Goal: Use online tool/utility: Utilize a website feature to perform a specific function

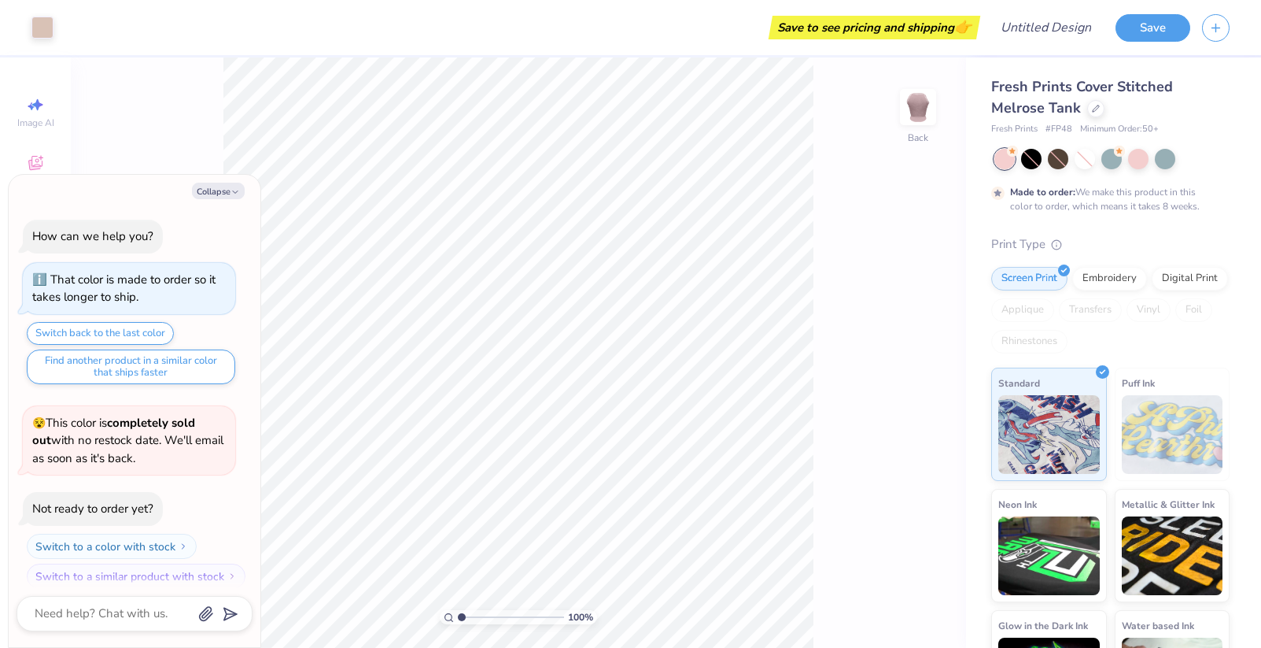
scroll to position [13, 0]
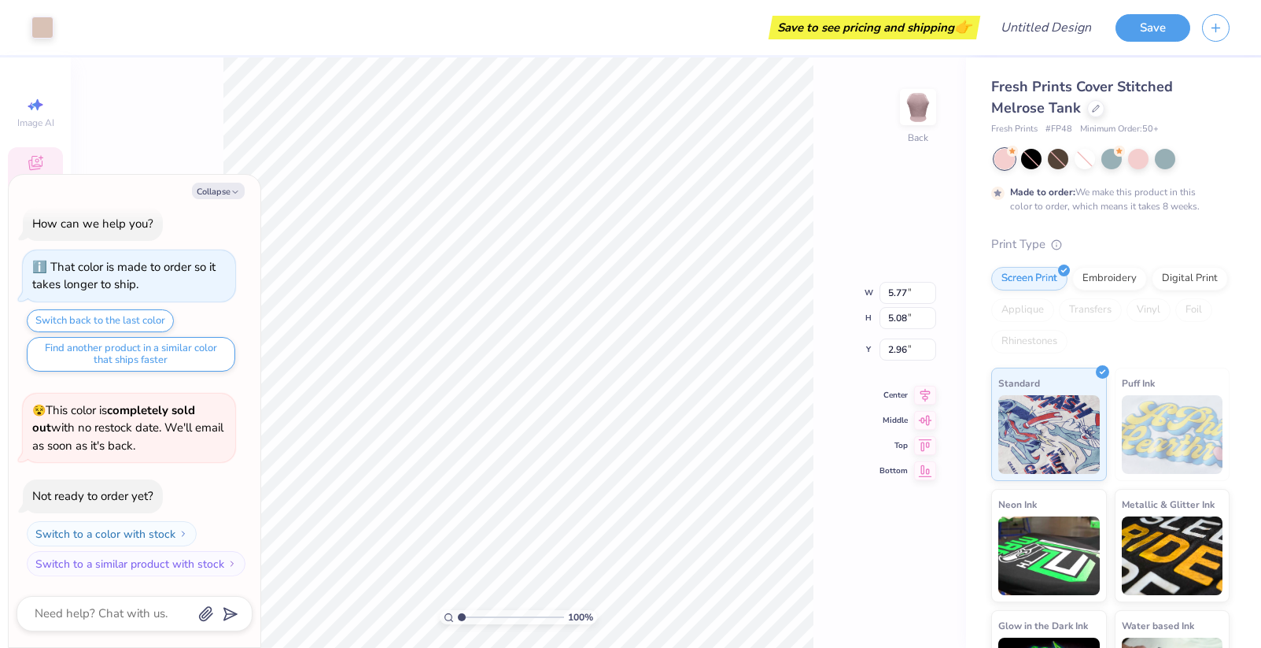
type textarea "x"
type input "2.89"
type input "1.90"
type input "4.90"
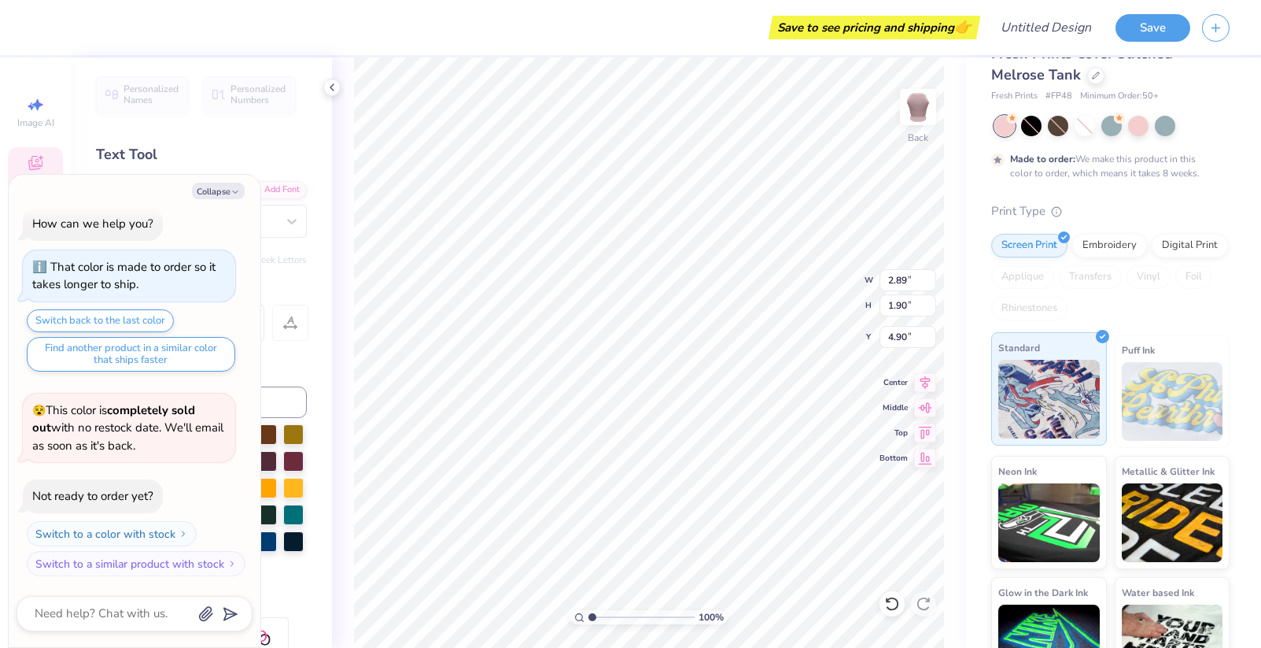
scroll to position [76, 0]
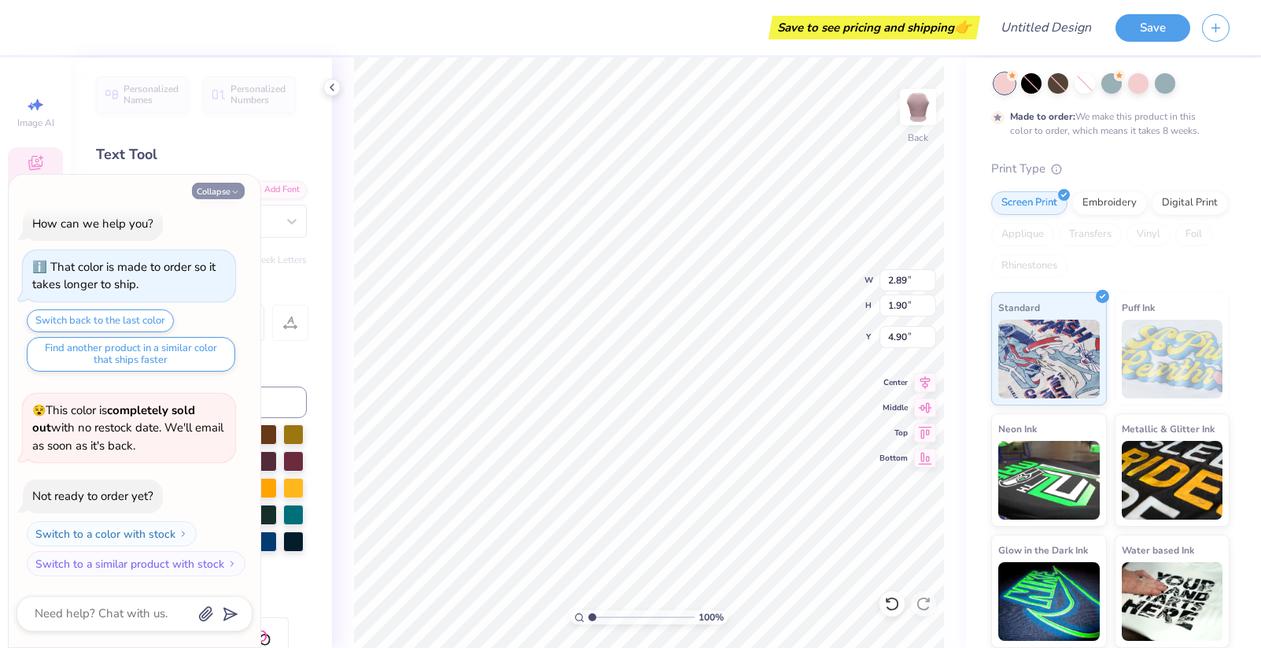
click at [223, 187] on button "Collapse" at bounding box center [218, 191] width 53 height 17
type textarea "x"
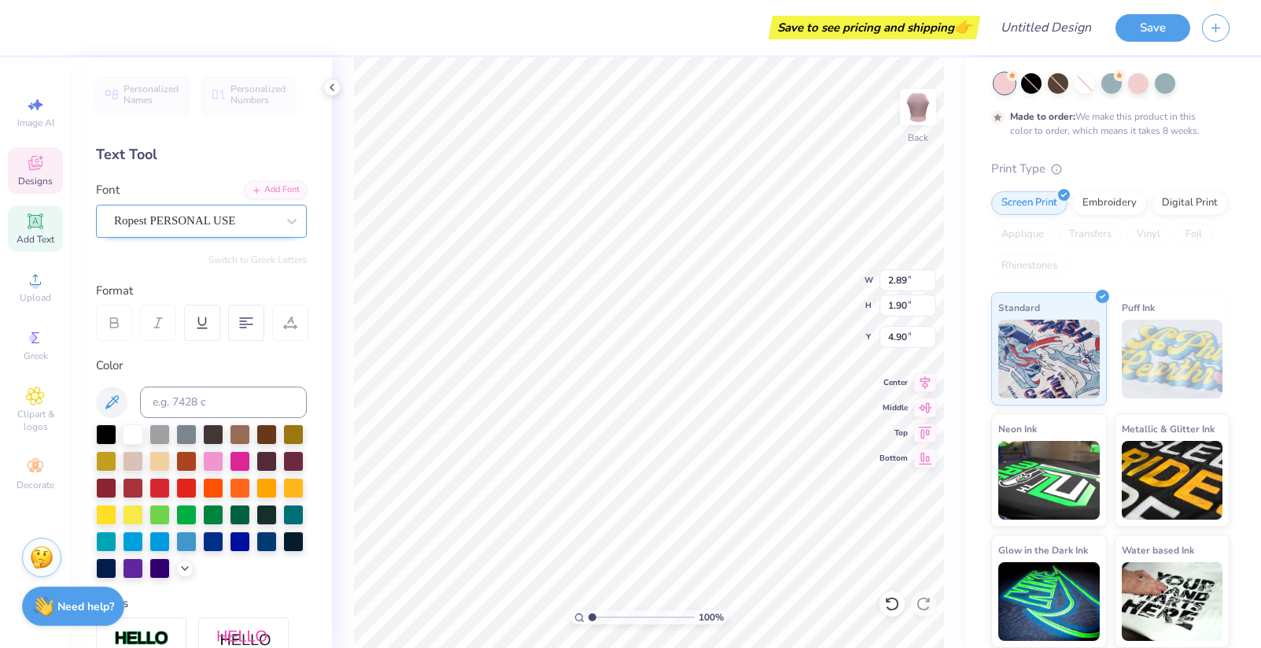
click at [252, 227] on div "Ropest PERSONAL USE" at bounding box center [195, 220] width 165 height 24
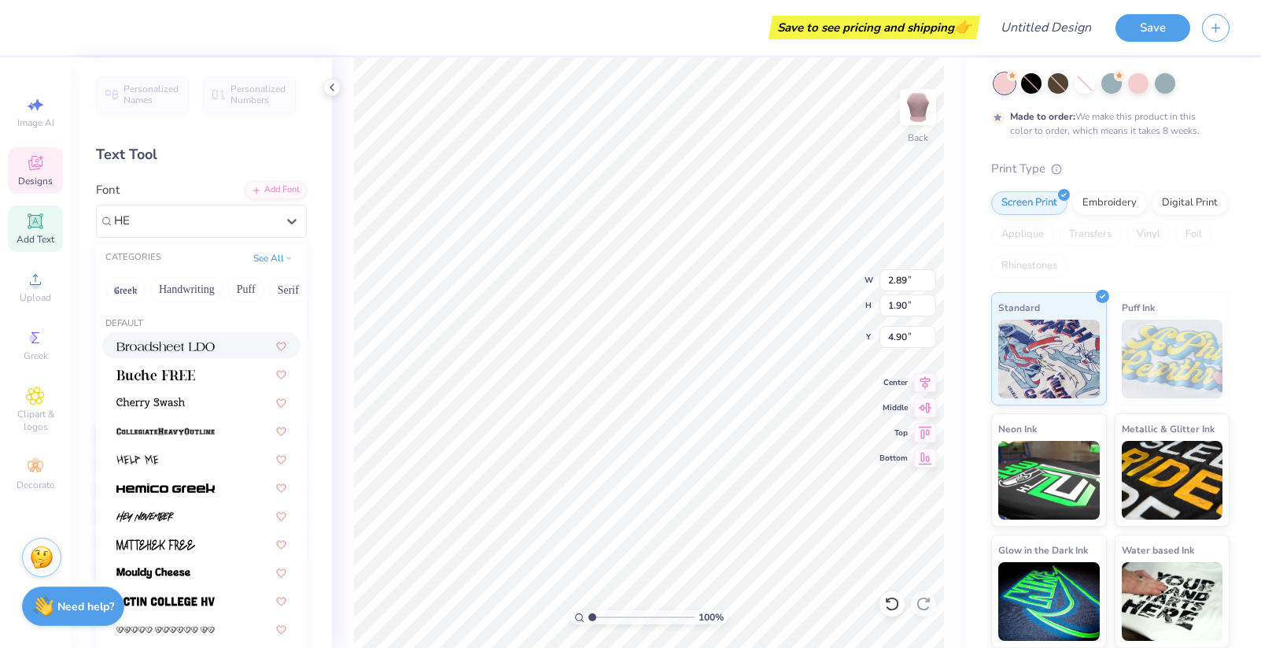
type input "H"
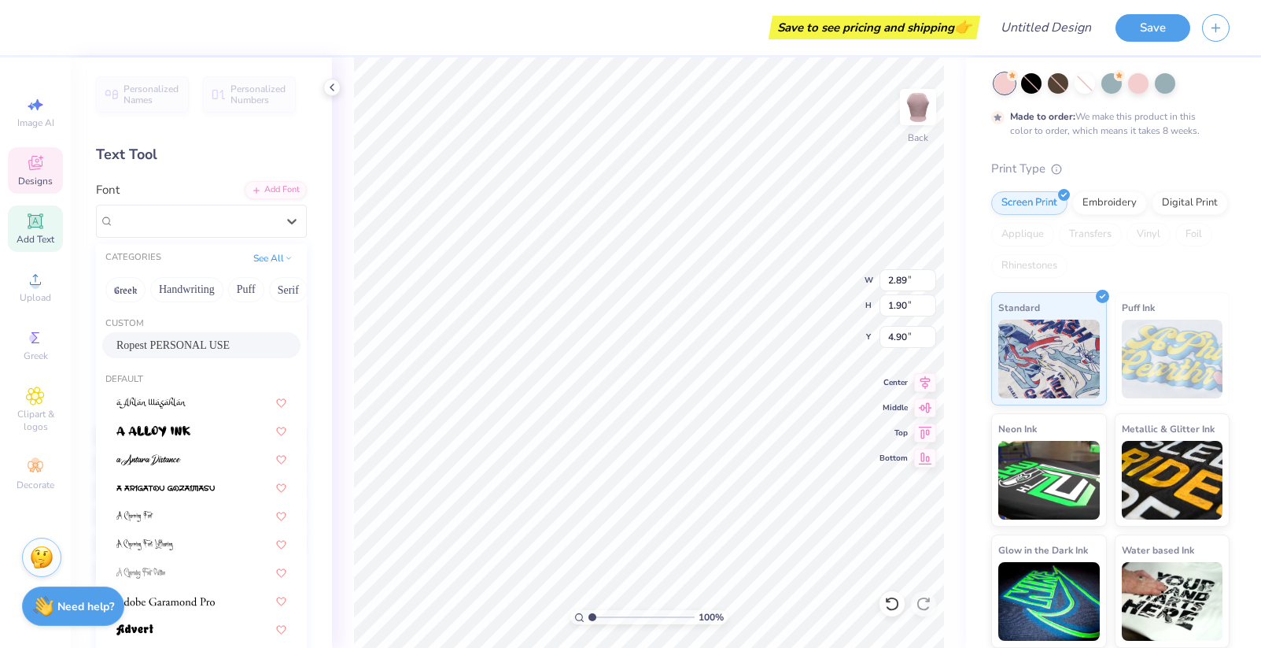
click at [230, 347] on span "Ropest PERSONAL USE" at bounding box center [172, 345] width 113 height 17
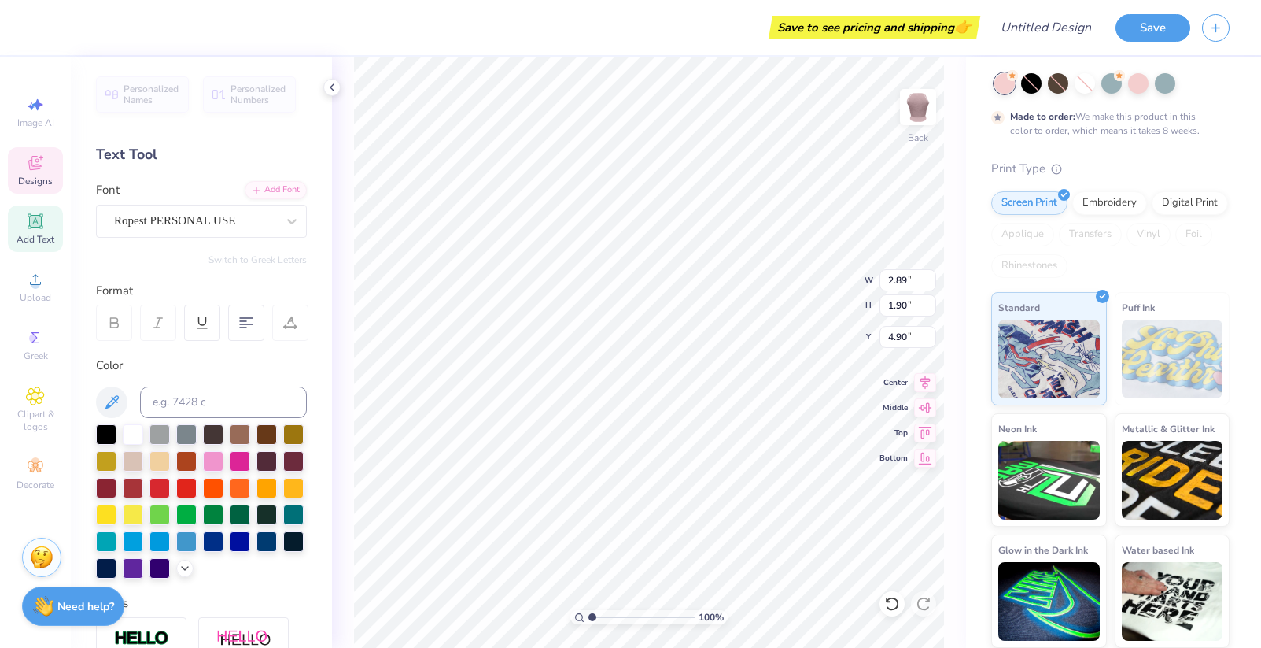
scroll to position [0, 1]
type textarea "fdafda"
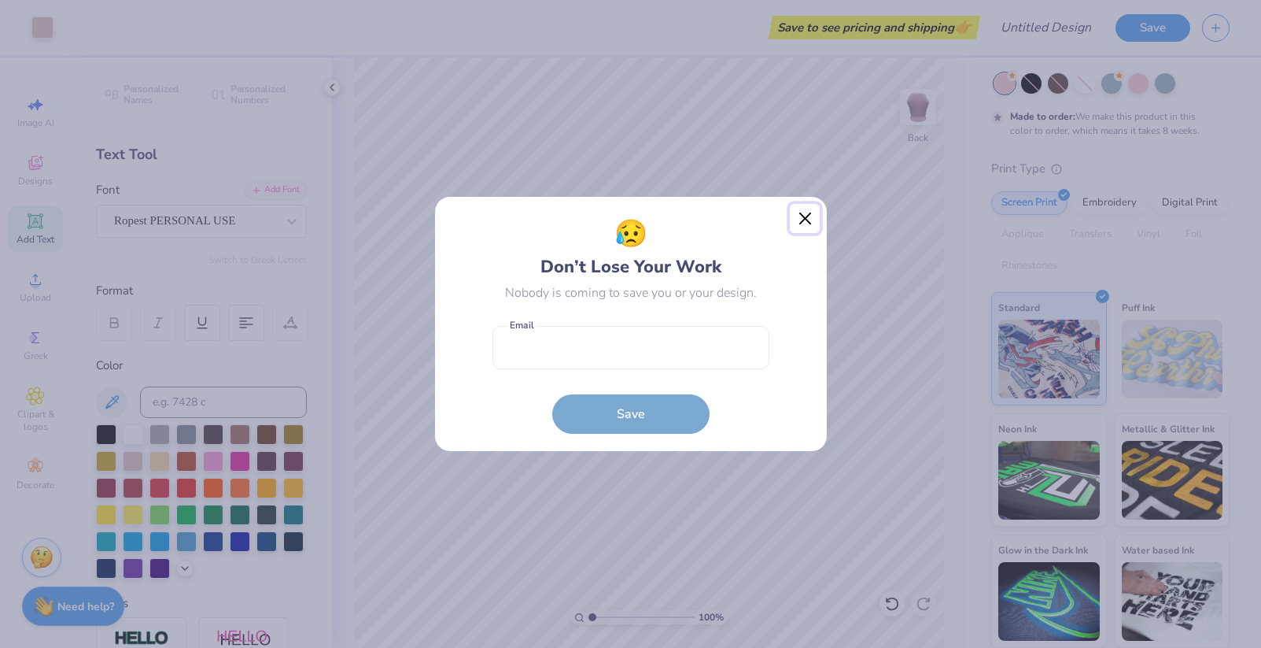
click at [805, 223] on button "Close" at bounding box center [805, 219] width 30 height 30
